Goal: Information Seeking & Learning: Learn about a topic

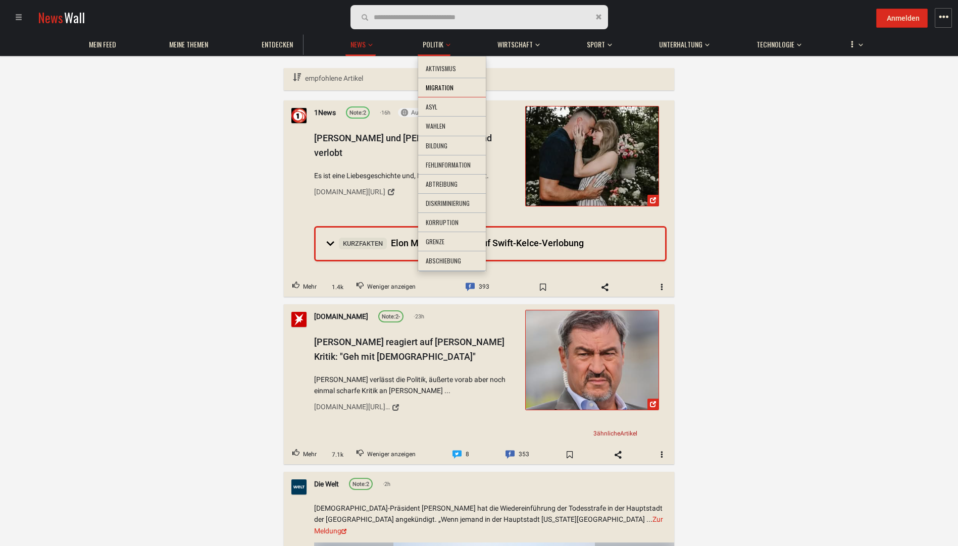
click at [443, 92] on li "Migration" at bounding box center [452, 88] width 68 height 20
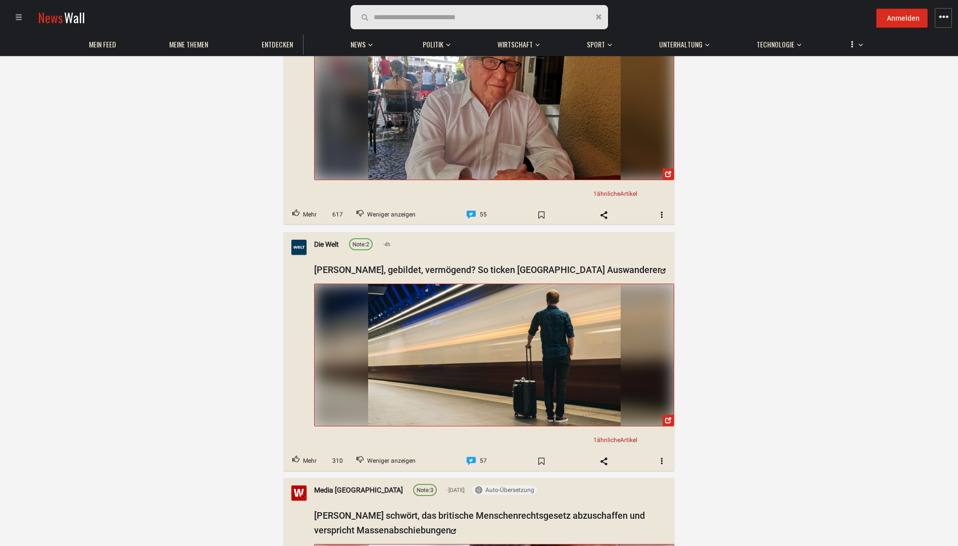
scroll to position [3130, 0]
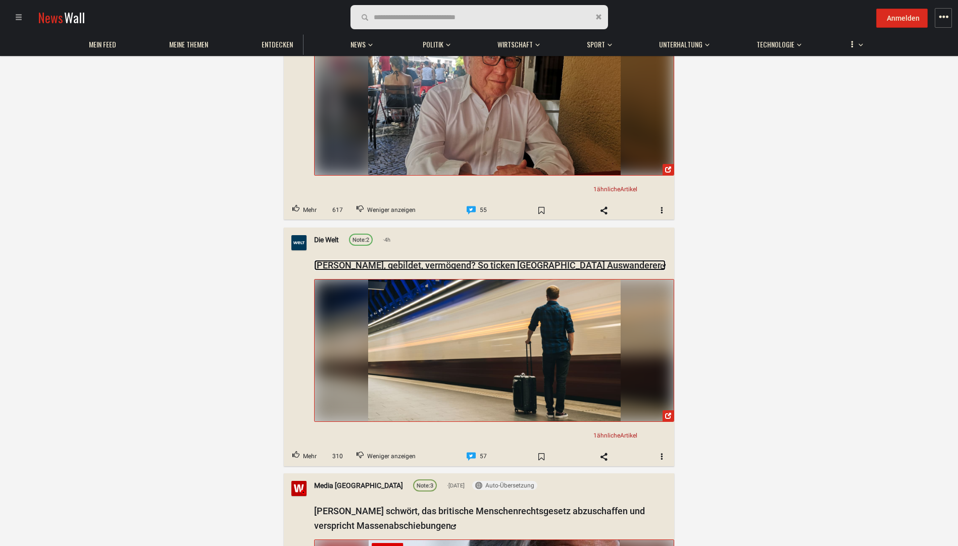
click at [469, 260] on link "[PERSON_NAME], gebildet, vermögend? So ticken [GEOGRAPHIC_DATA] Auswanderer" at bounding box center [489, 265] width 351 height 11
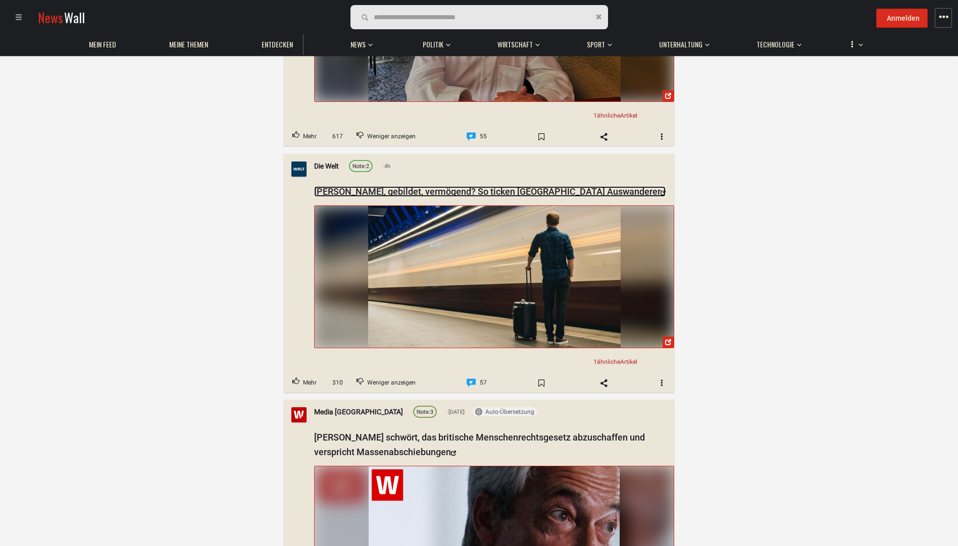
scroll to position [3332, 0]
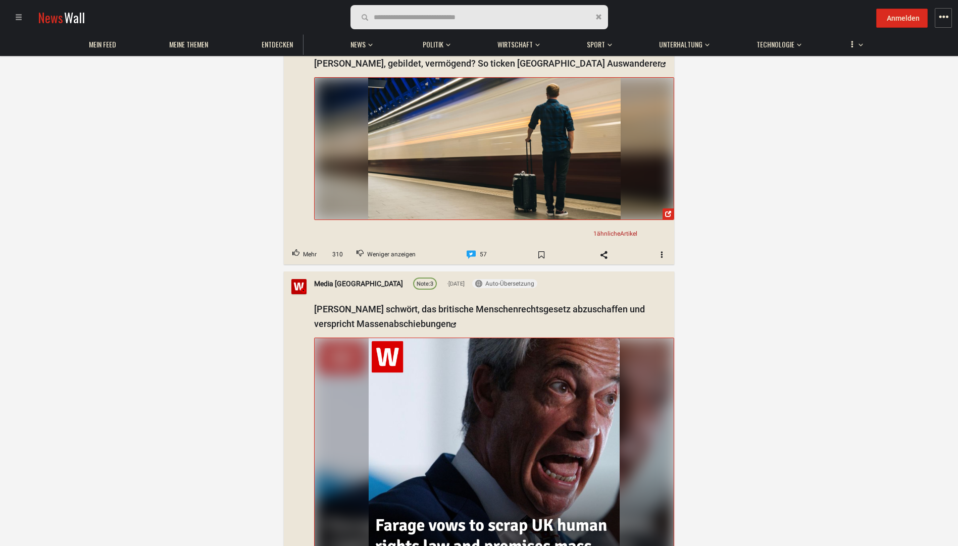
click at [624, 230] on span "1 ähnliche Artikel" at bounding box center [615, 233] width 44 height 7
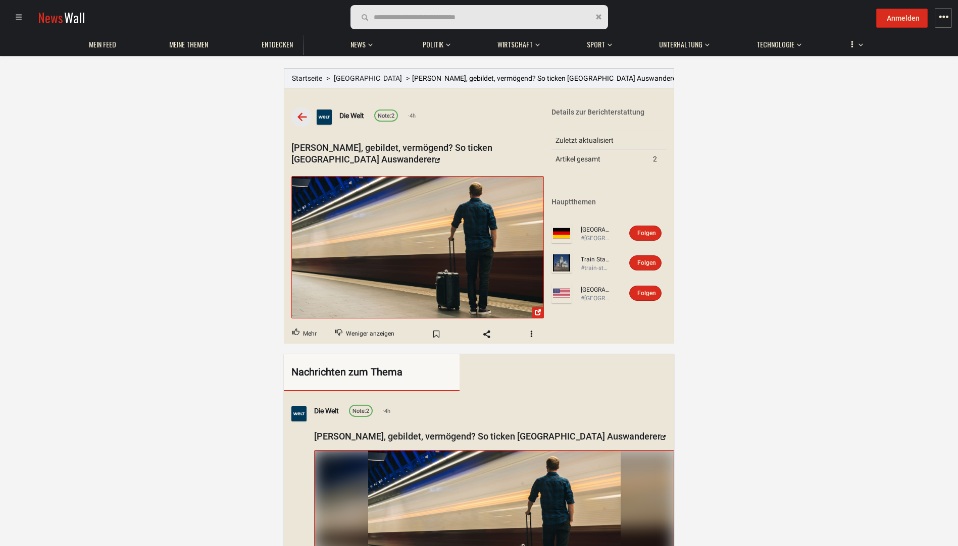
click at [593, 112] on div "Details zur Berichterstattung" at bounding box center [608, 112] width 115 height 10
click at [585, 137] on td "Zuletzt aktualisiert" at bounding box center [599, 140] width 97 height 19
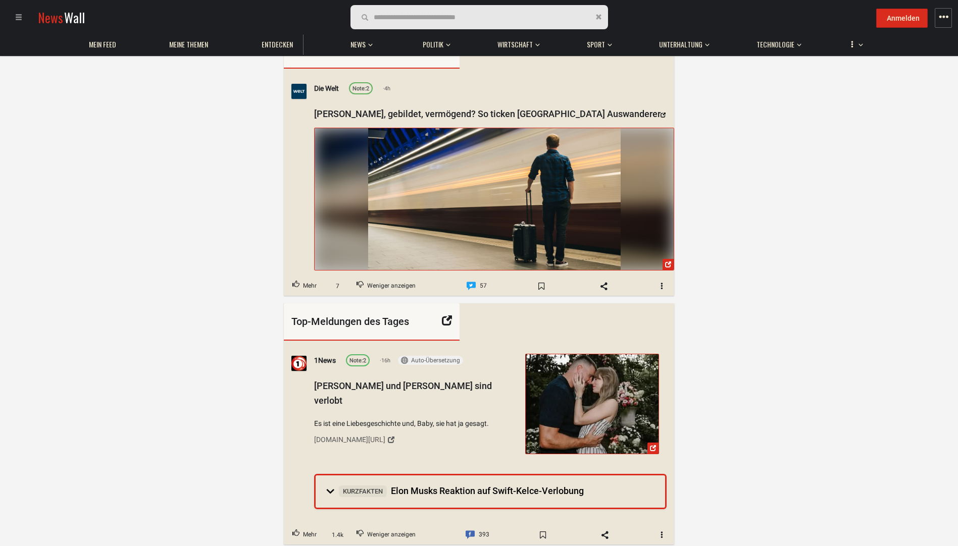
scroll to position [252, 0]
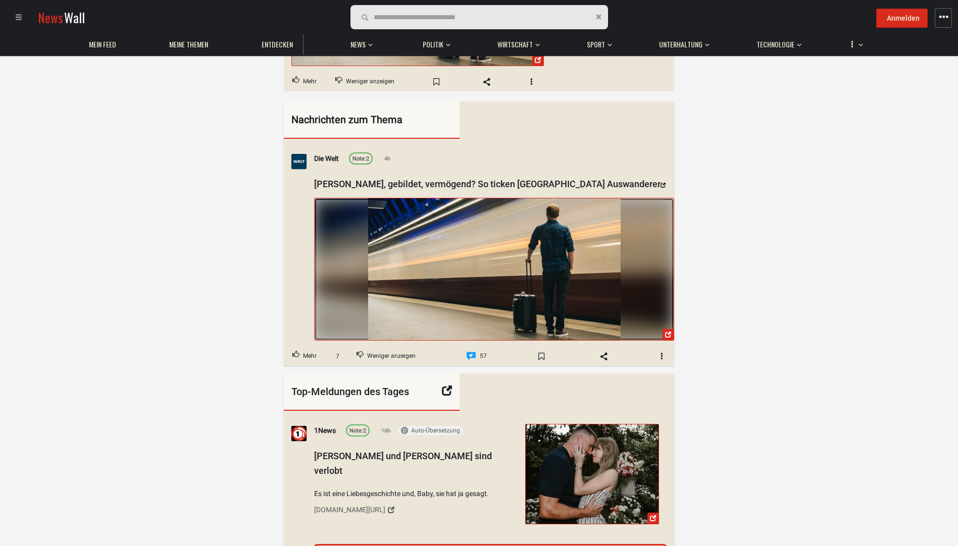
click at [445, 225] on img at bounding box center [494, 269] width 252 height 142
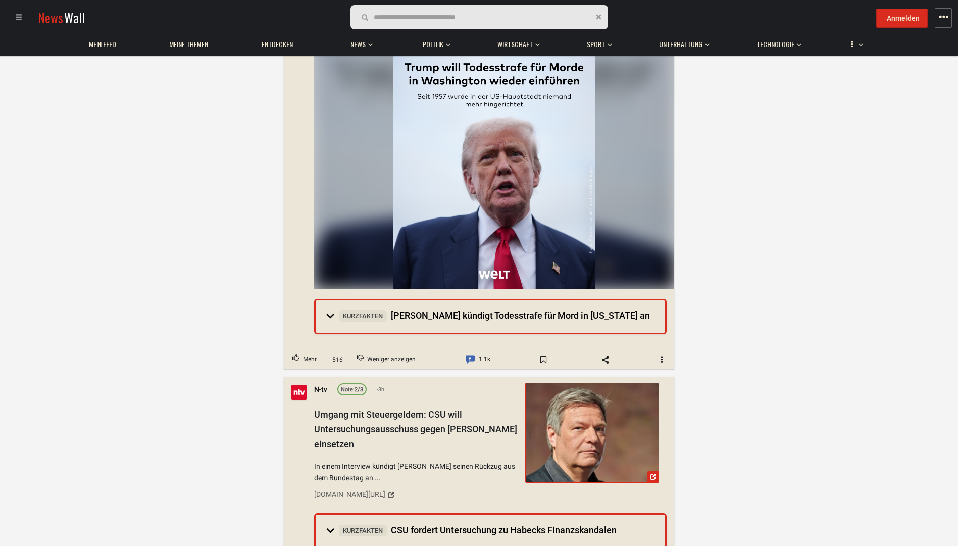
scroll to position [1161, 0]
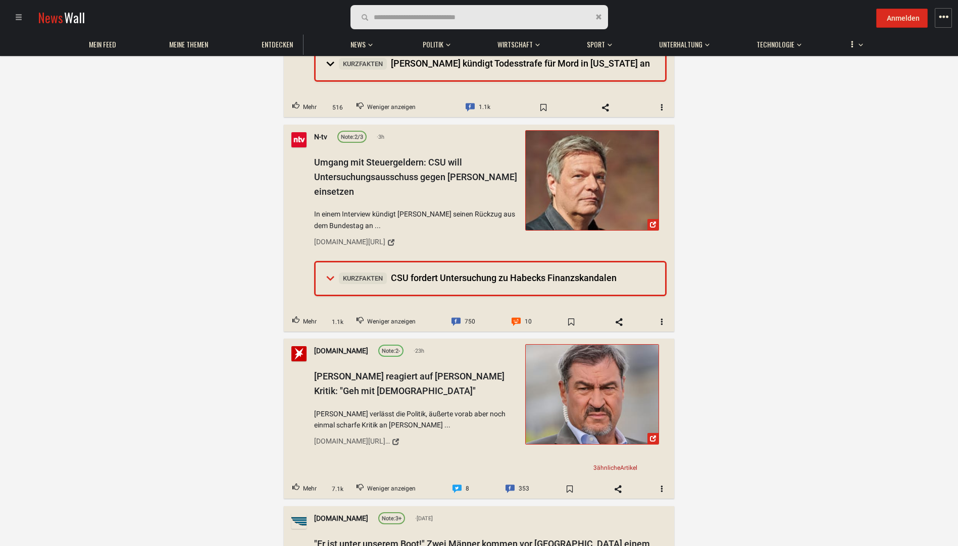
click at [426, 263] on summary "Kurzfakten CSU fordert Untersuchung zu Habecks Finanzskandalen" at bounding box center [490, 279] width 349 height 32
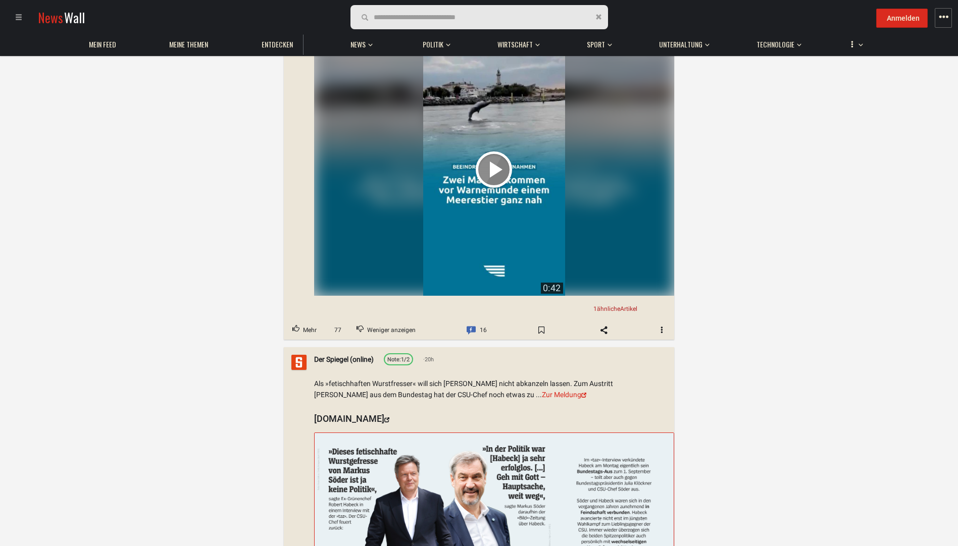
scroll to position [2171, 0]
